Goal: Check status: Check status

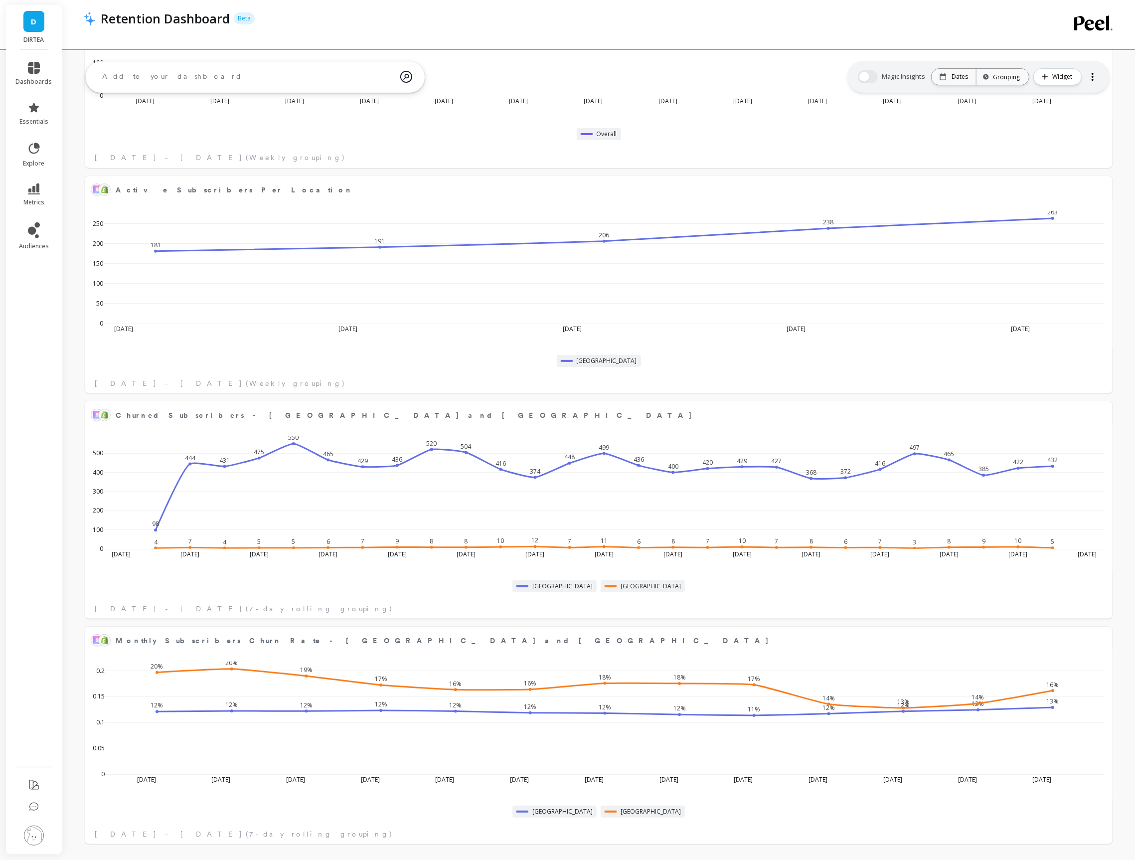
scroll to position [274, 1006]
click at [950, 69] on div "Dates" at bounding box center [954, 77] width 44 height 16
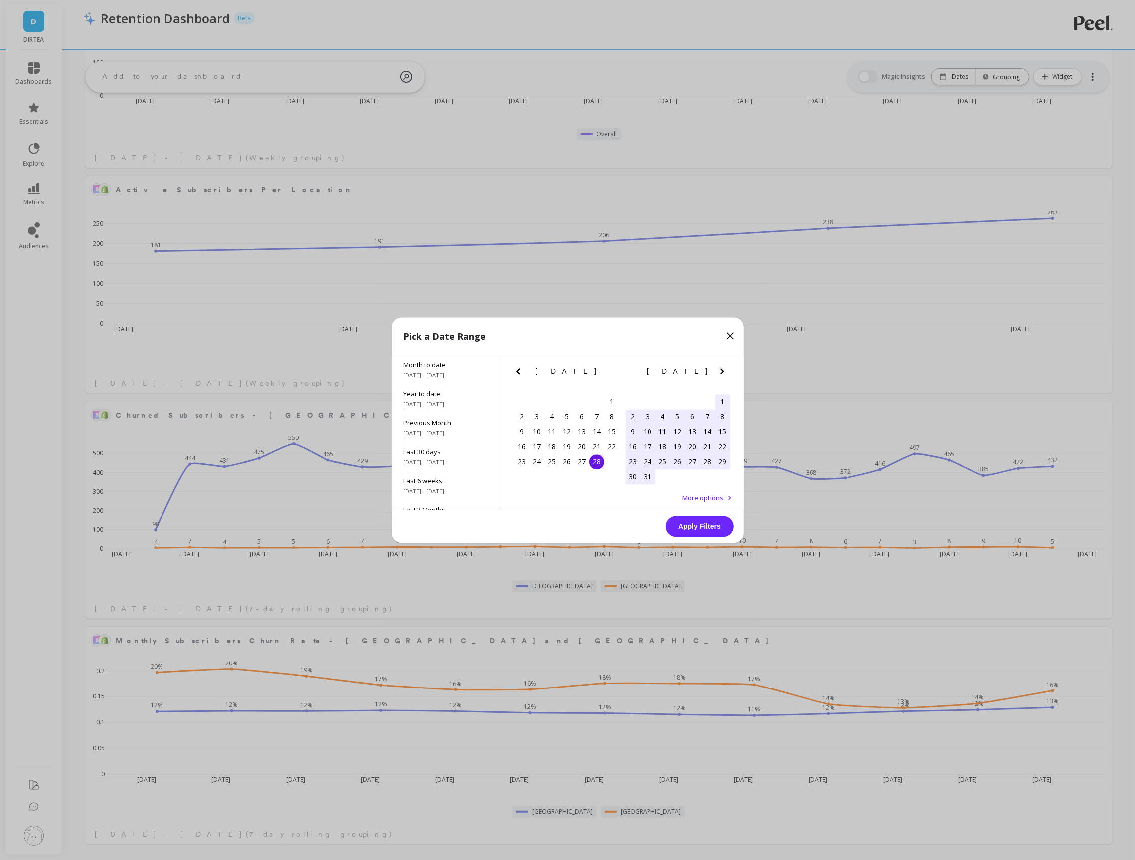
click at [733, 335] on icon at bounding box center [730, 336] width 12 height 12
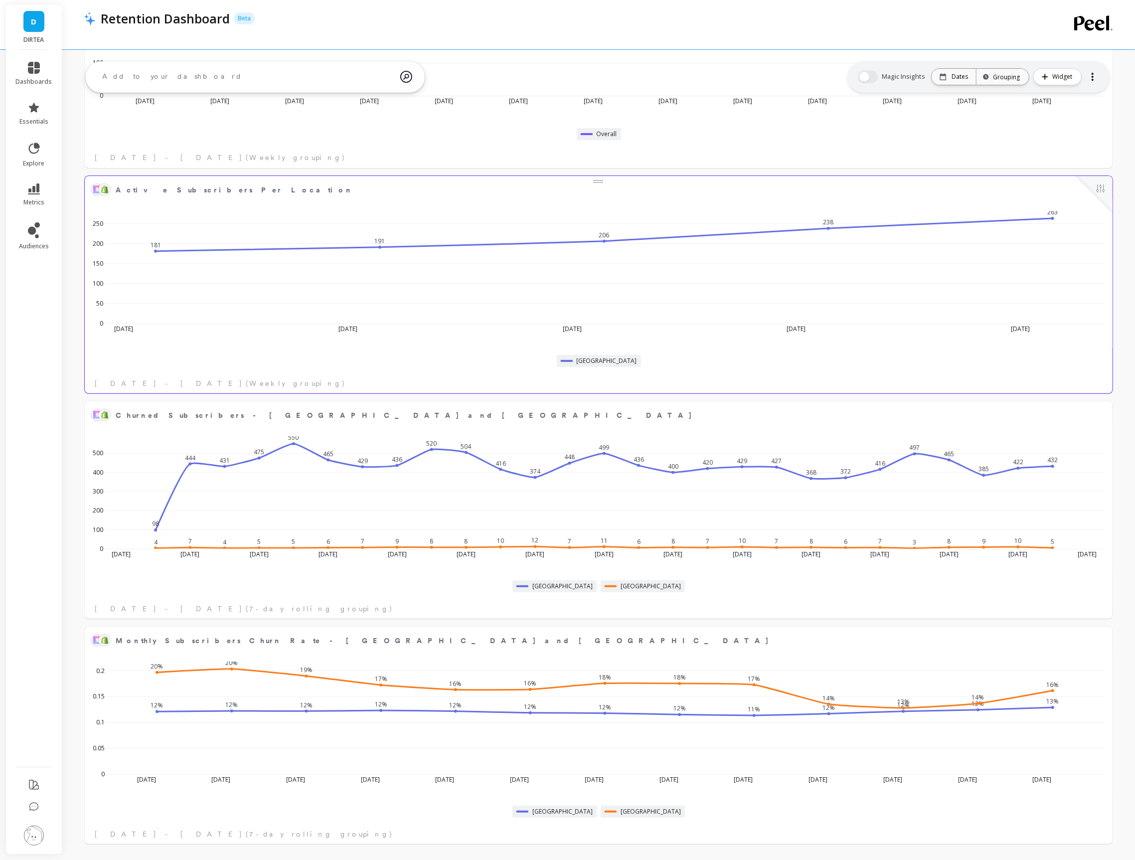
click at [1092, 188] on div at bounding box center [1094, 194] width 37 height 37
click at [1112, 181] on div at bounding box center [1094, 194] width 37 height 37
drag, startPoint x: 1090, startPoint y: 191, endPoint x: 1094, endPoint y: 188, distance: 5.1
click at [1090, 190] on div at bounding box center [1094, 194] width 37 height 37
click at [1097, 187] on button at bounding box center [1101, 189] width 12 height 14
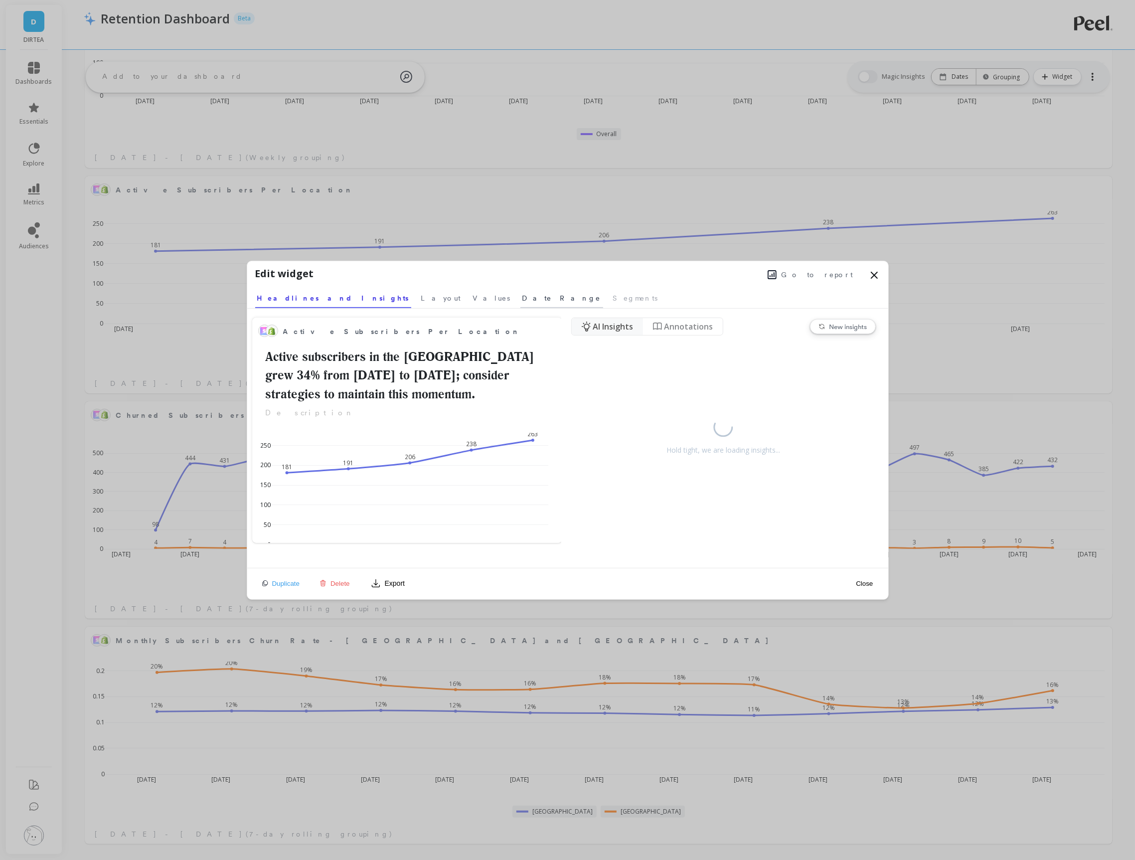
click at [522, 297] on span "Date Range" at bounding box center [561, 298] width 79 height 10
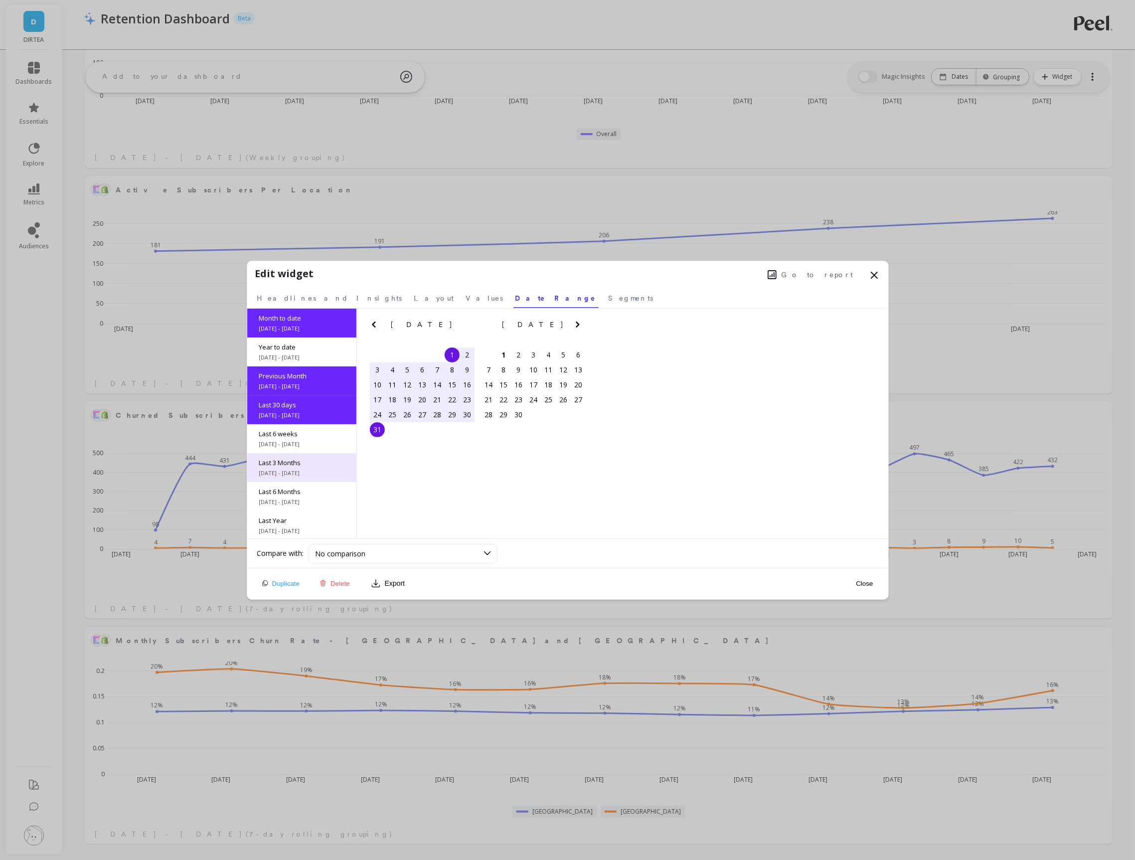
click at [293, 464] on span "Last 3 Months" at bounding box center [301, 462] width 85 height 9
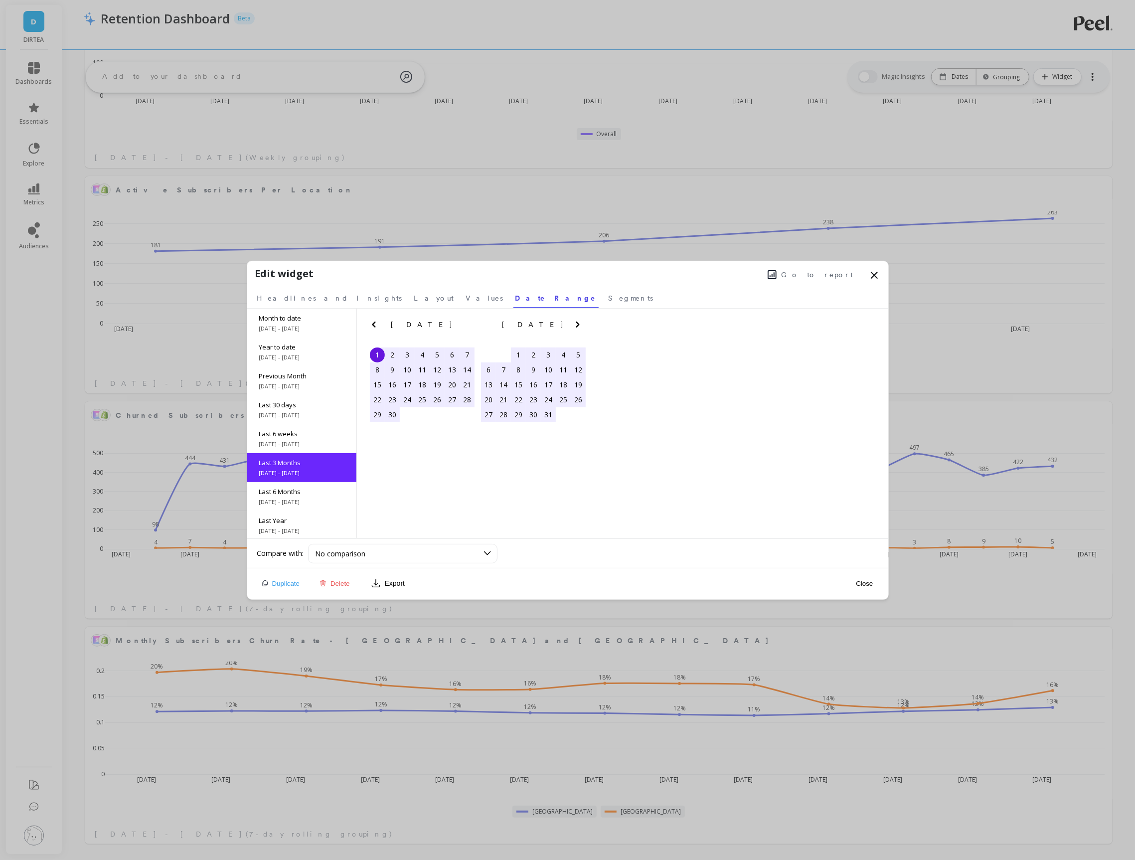
scroll to position [44, 0]
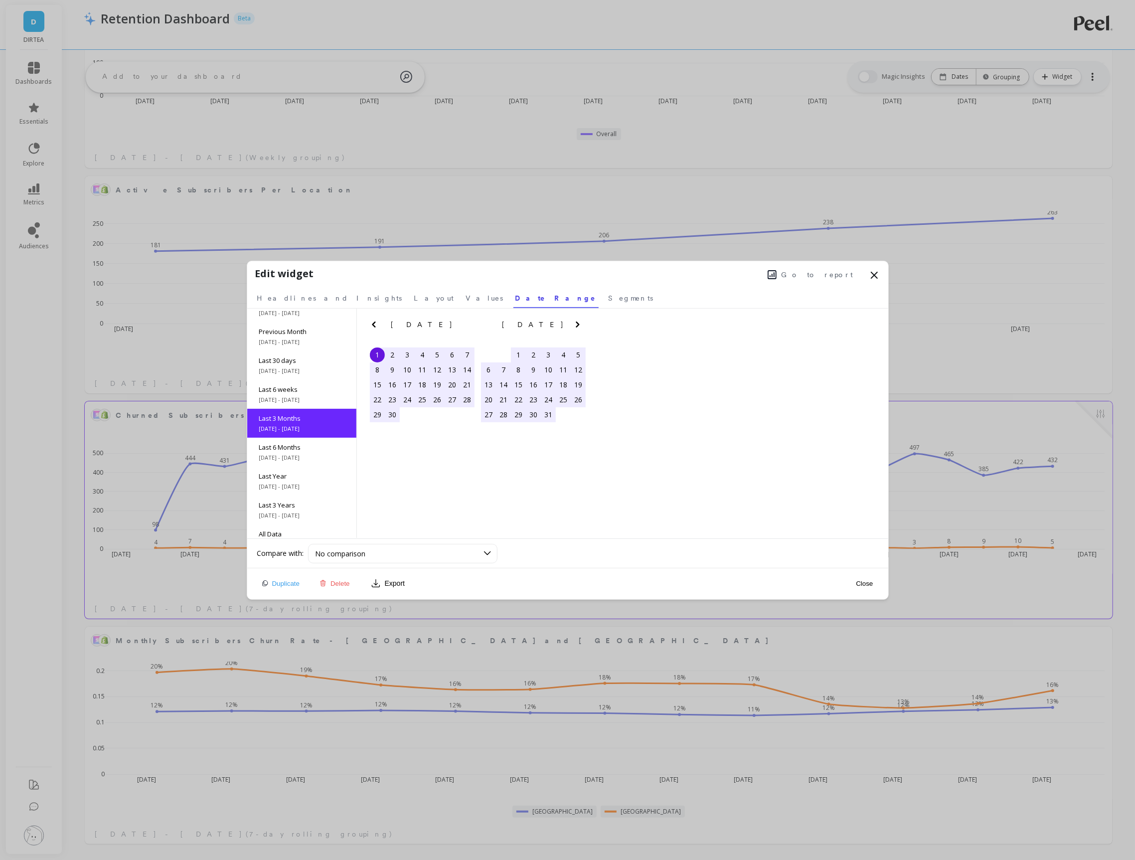
click at [864, 584] on button "Close" at bounding box center [864, 583] width 23 height 8
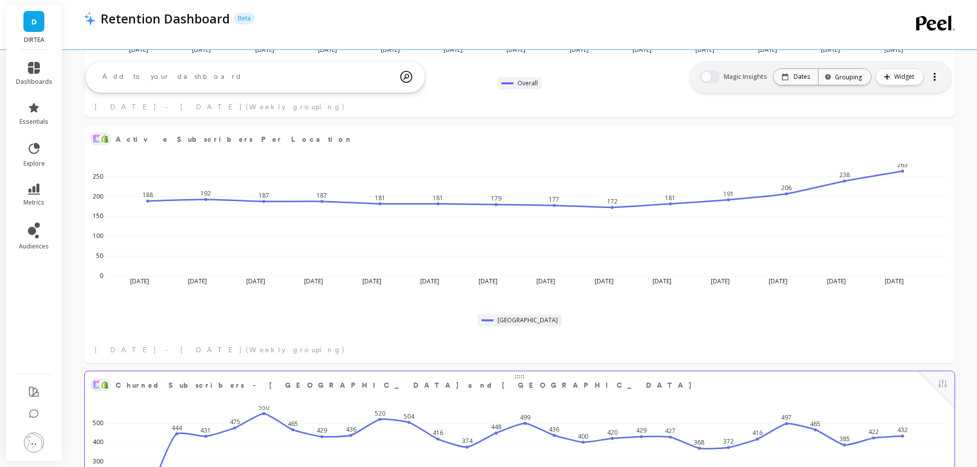
scroll to position [3496, 0]
click at [41, 74] on link "dashboards" at bounding box center [34, 74] width 36 height 24
